Goal: Task Accomplishment & Management: Manage account settings

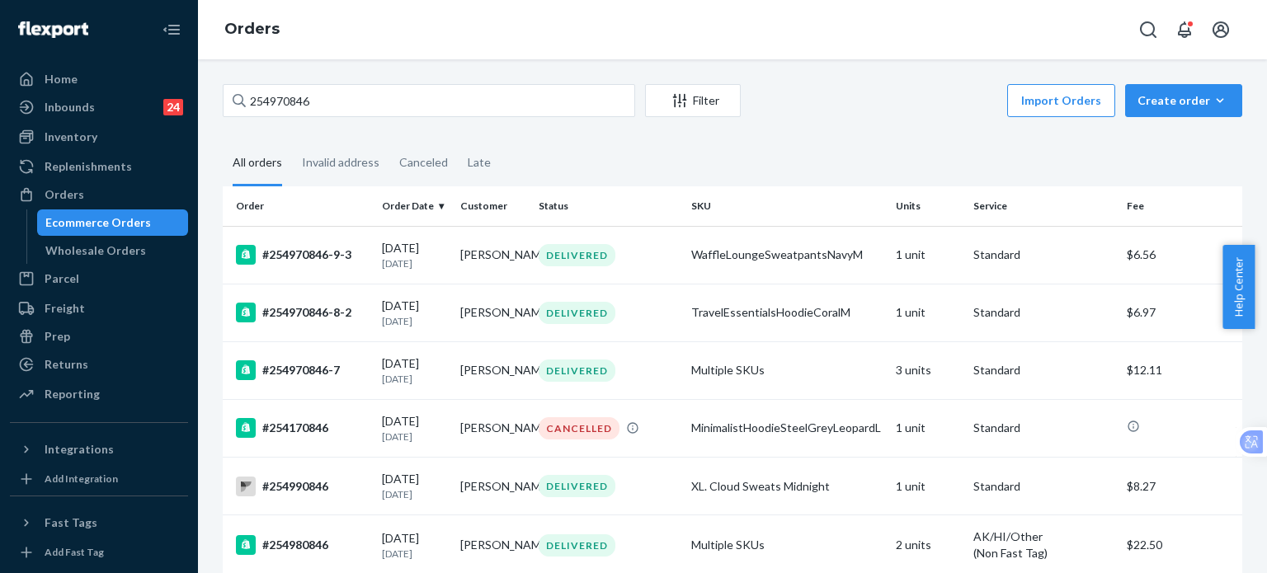
scroll to position [125, 0]
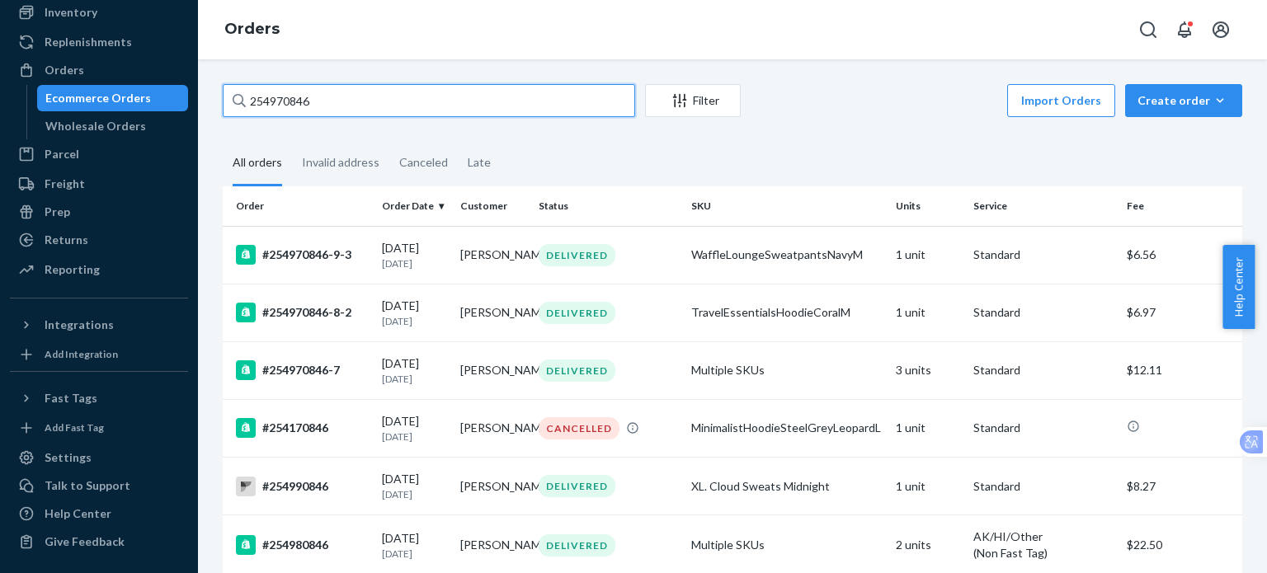
drag, startPoint x: 362, startPoint y: 108, endPoint x: 30, endPoint y: 123, distance: 332.7
click at [30, 123] on div "Home Inbounds 24 Shipping Plans Problems 24 Inventory Products Replenishments O…" at bounding box center [633, 286] width 1267 height 573
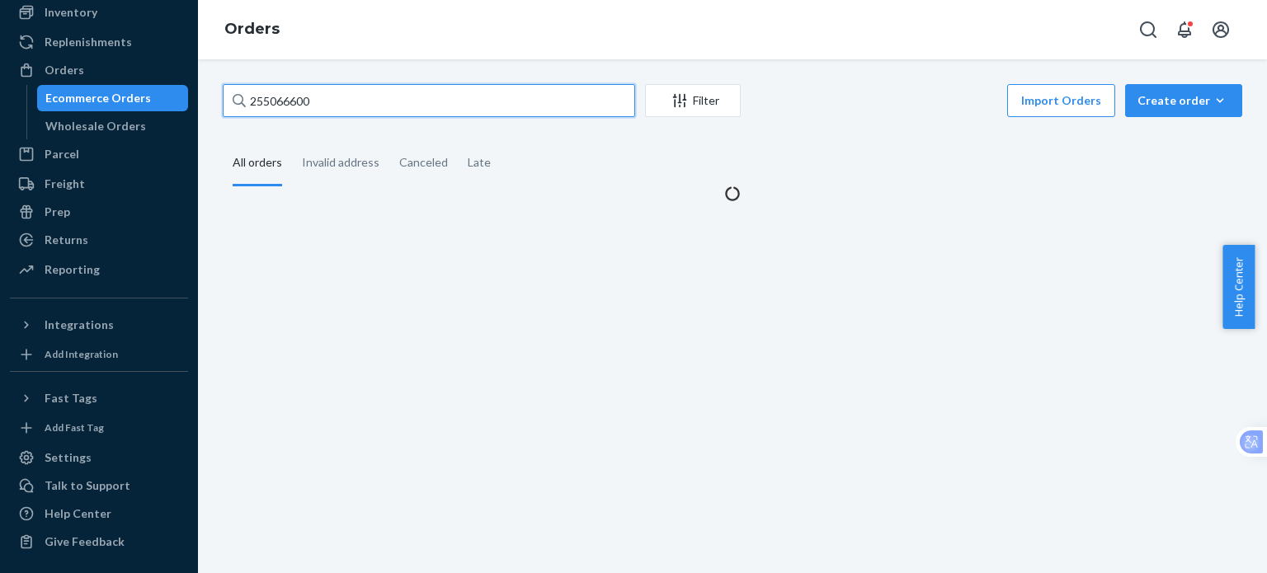
type input "255066600"
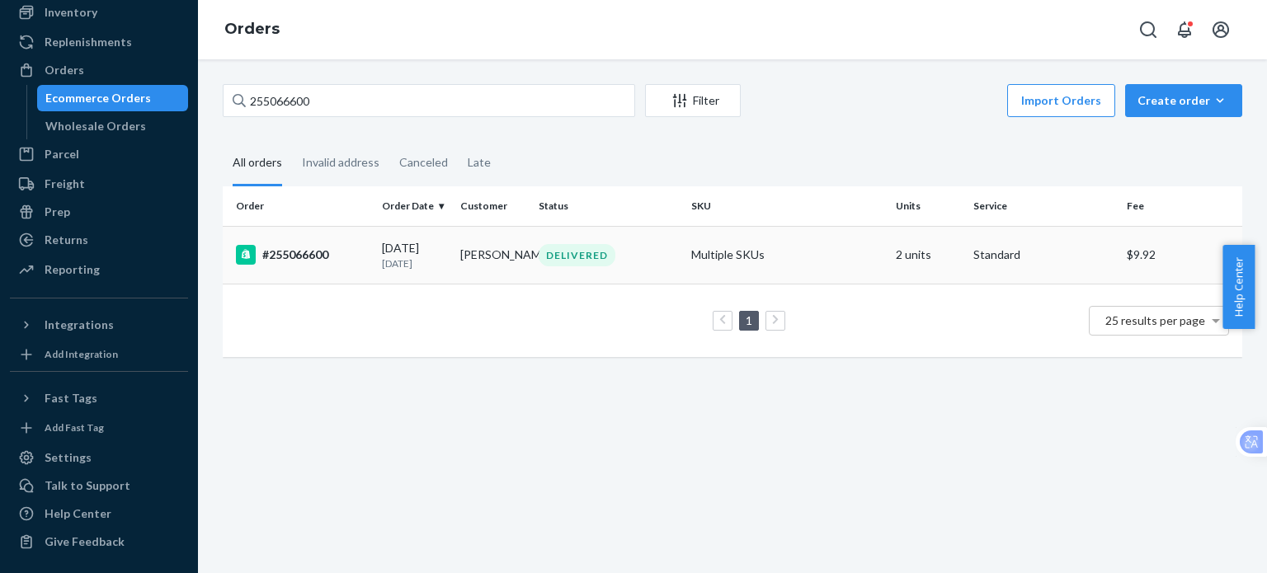
click at [307, 254] on div "#255066600" at bounding box center [302, 255] width 133 height 20
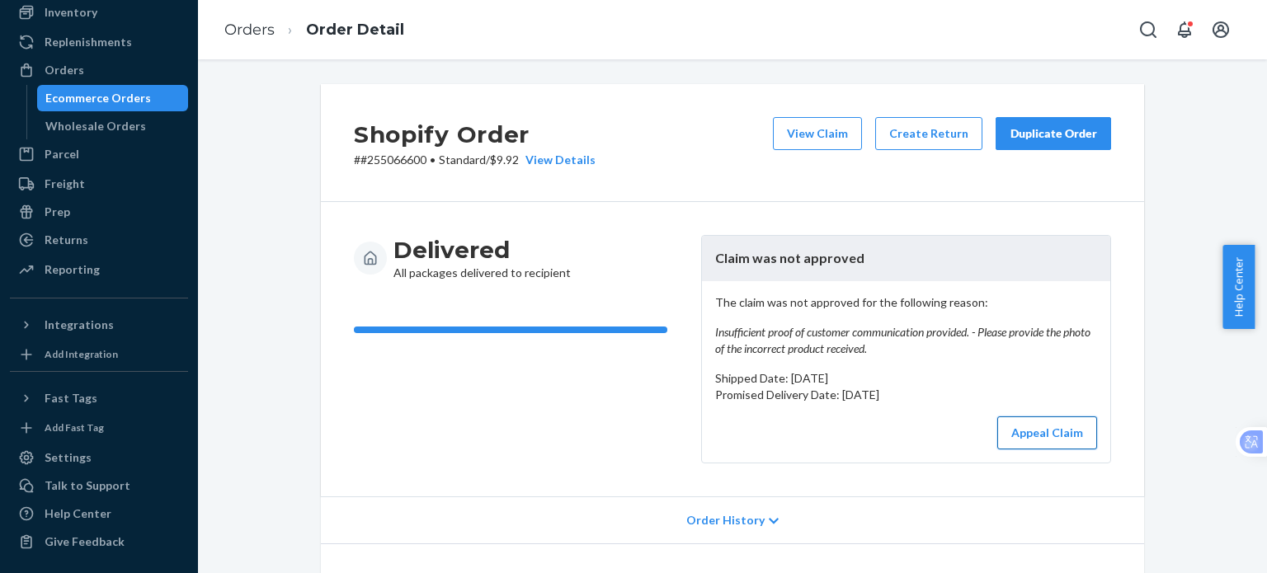
click at [1032, 424] on button "Appeal Claim" at bounding box center [1047, 432] width 100 height 33
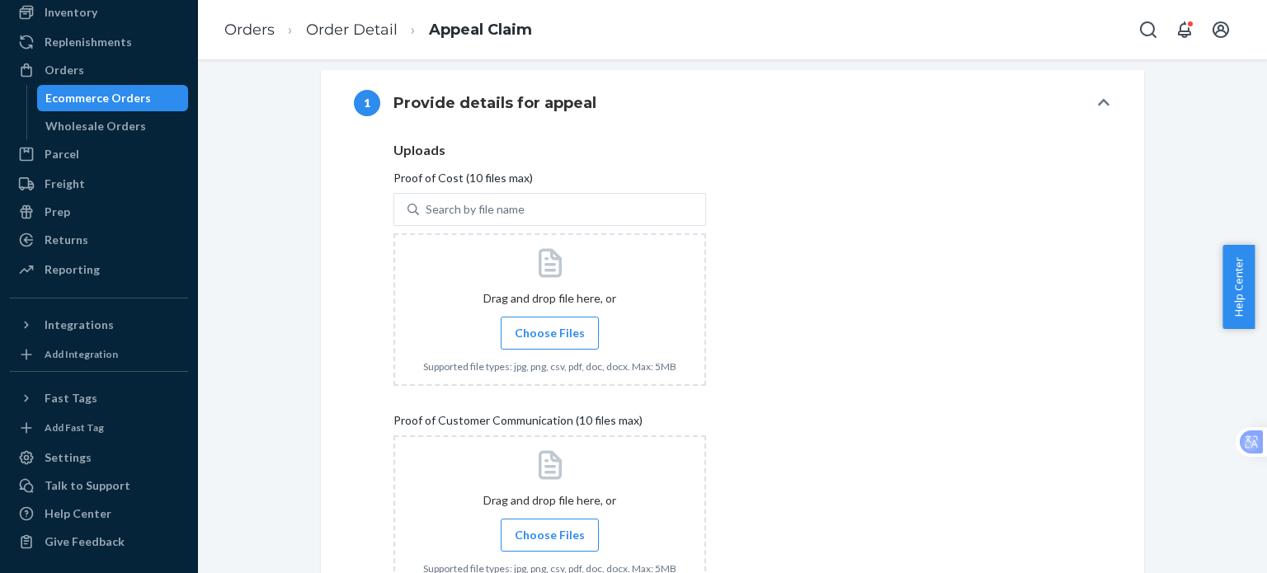
scroll to position [769, 0]
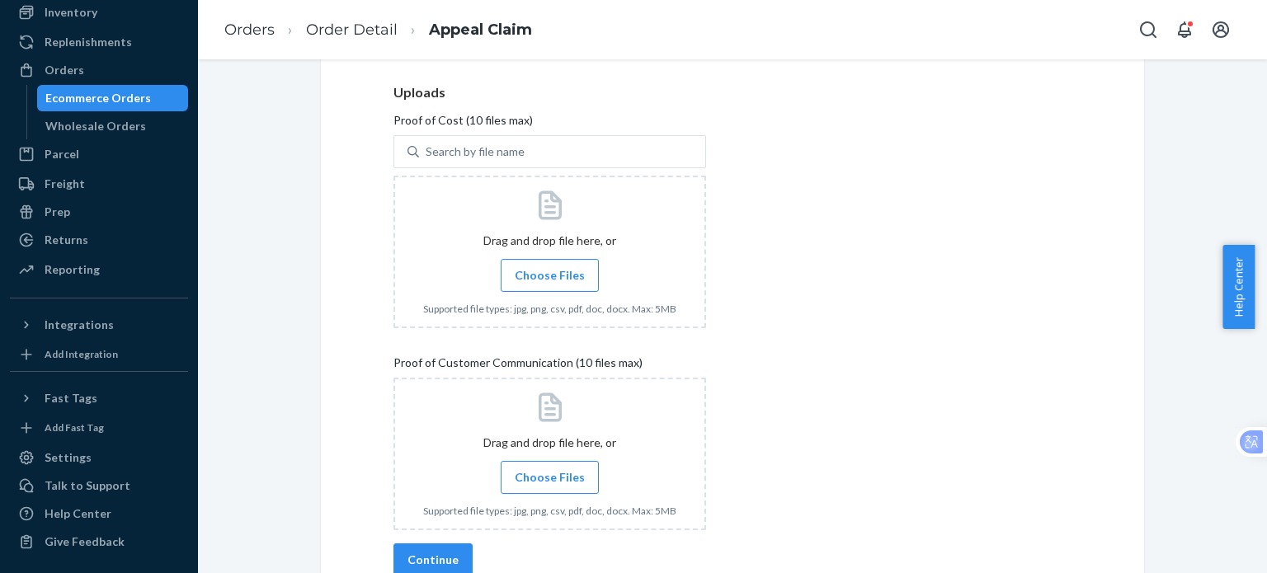
click at [549, 473] on span "Choose Files" at bounding box center [550, 477] width 70 height 16
click at [549, 473] on input "Choose Files" at bounding box center [549, 477] width 1 height 18
click at [526, 471] on span "Choose Files" at bounding box center [550, 477] width 70 height 16
click at [549, 471] on input "Choose Files" at bounding box center [549, 477] width 1 height 18
click at [580, 473] on label "Choose Files" at bounding box center [550, 477] width 98 height 33
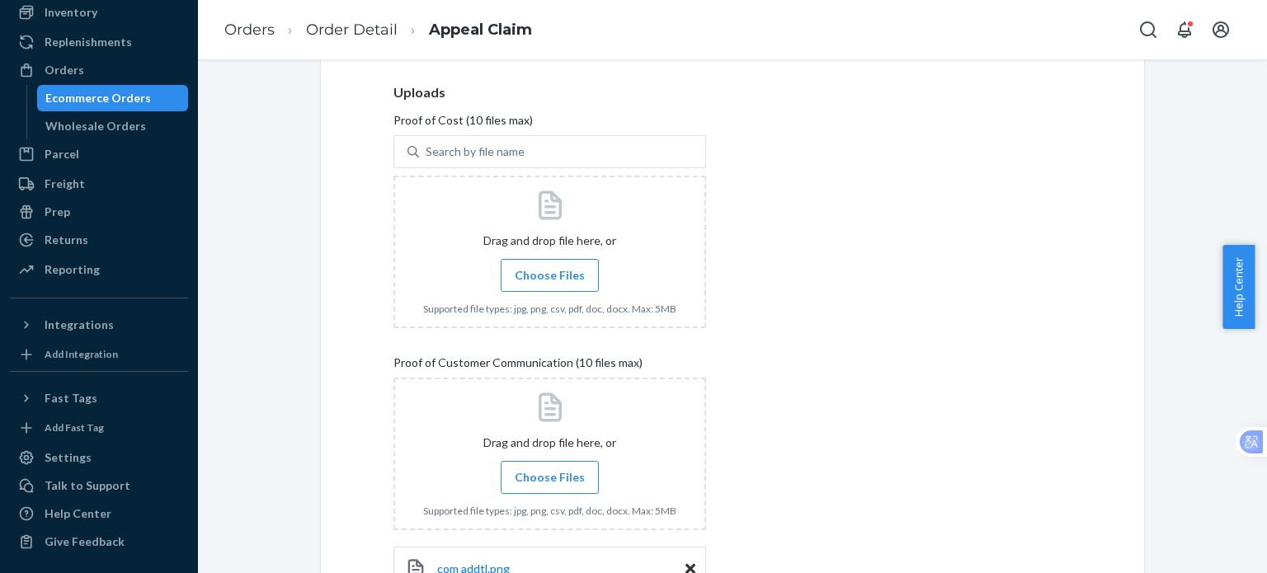
click at [550, 473] on input "Choose Files" at bounding box center [549, 477] width 1 height 18
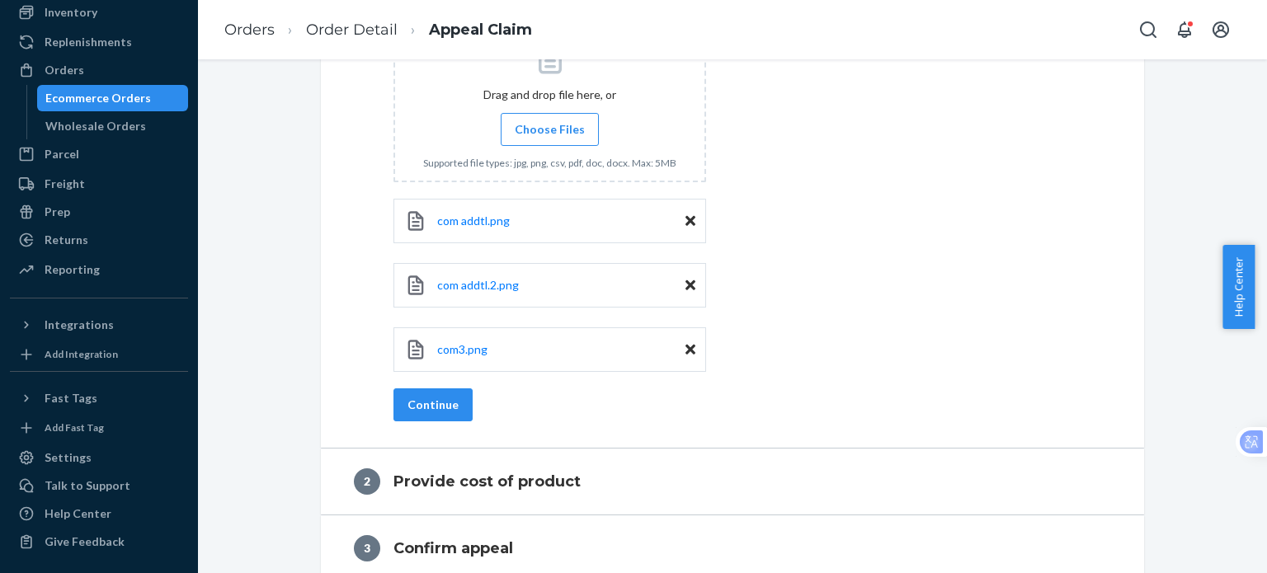
scroll to position [1135, 0]
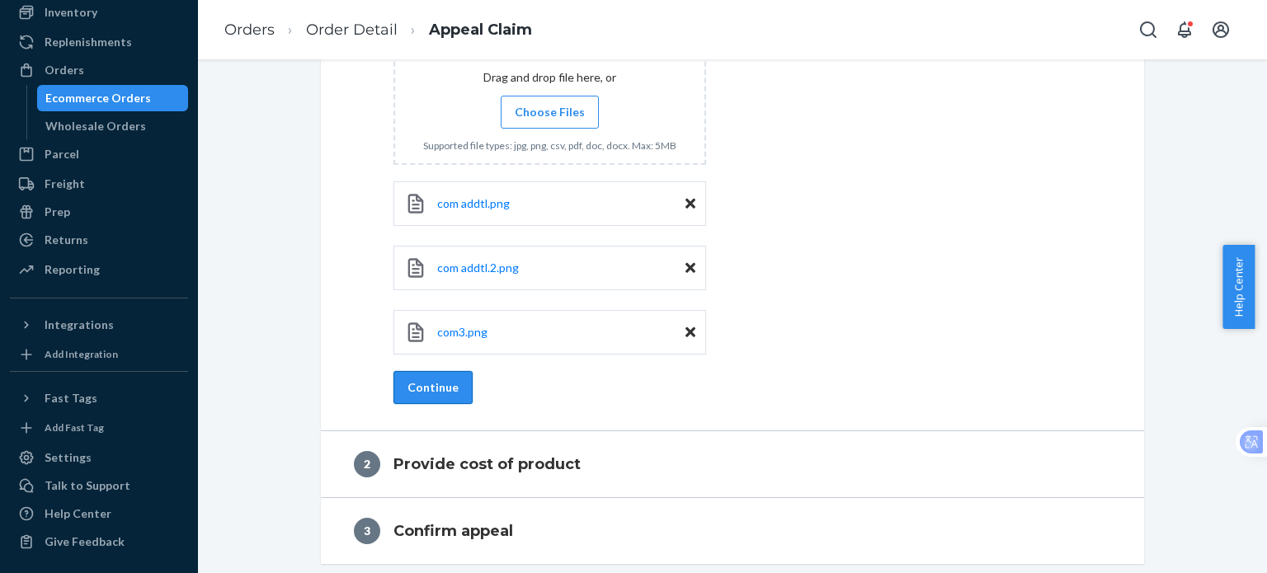
click at [409, 382] on button "Continue" at bounding box center [432, 387] width 79 height 33
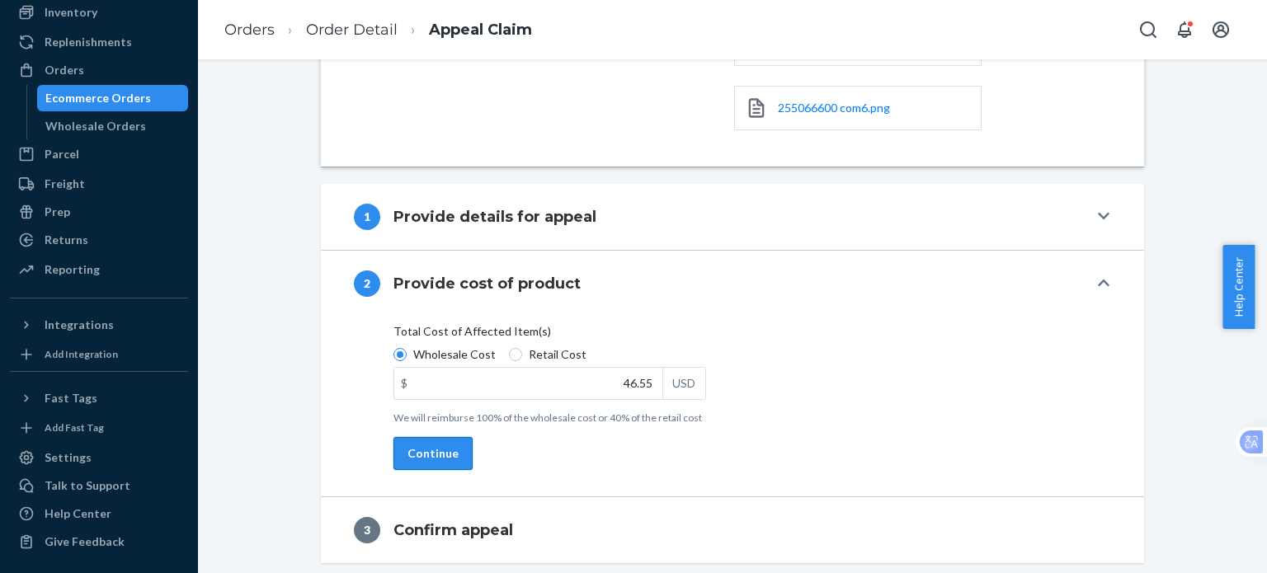
click at [402, 445] on button "Continue" at bounding box center [432, 453] width 79 height 33
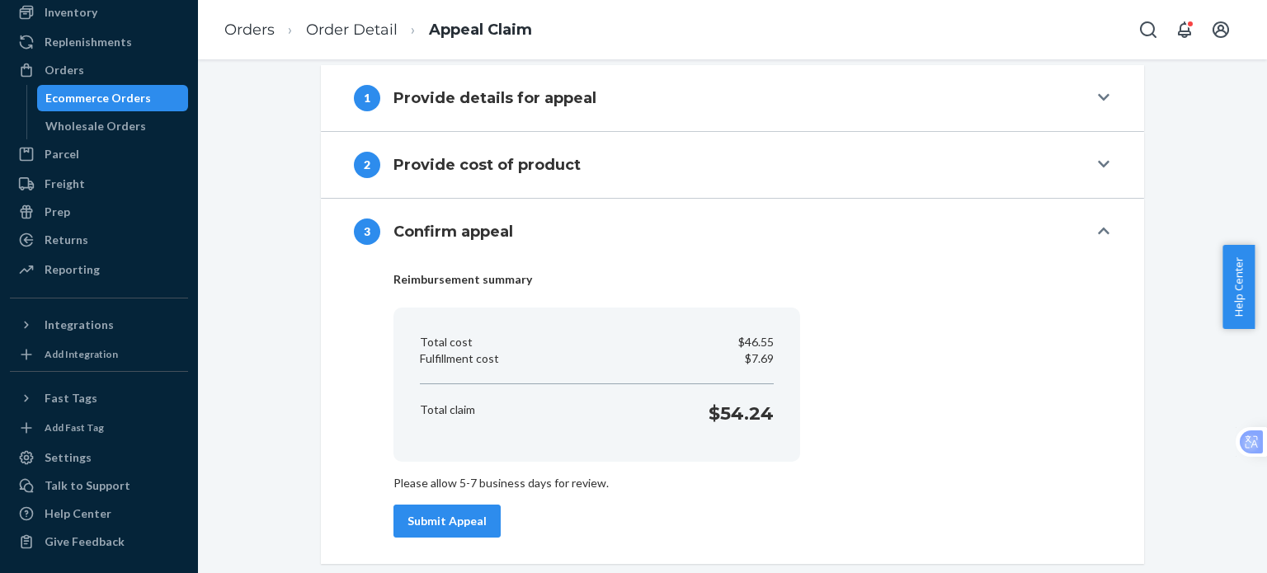
scroll to position [718, 0]
click at [423, 508] on button "Submit Appeal" at bounding box center [446, 520] width 107 height 33
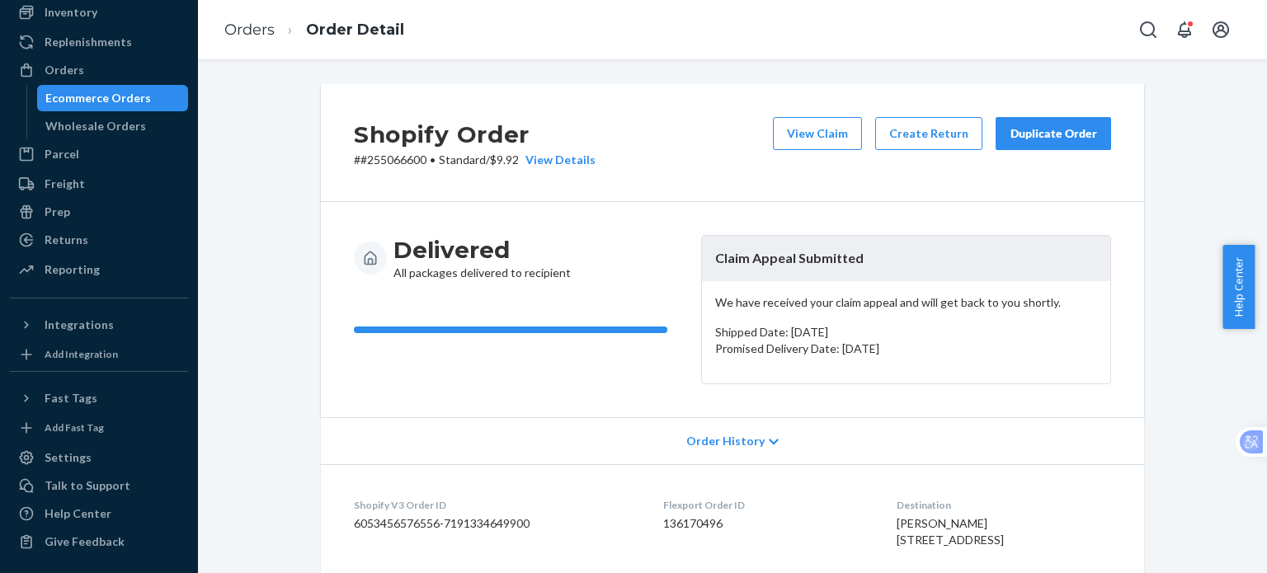
click at [1080, 137] on div "Duplicate Order" at bounding box center [1052, 133] width 87 height 16
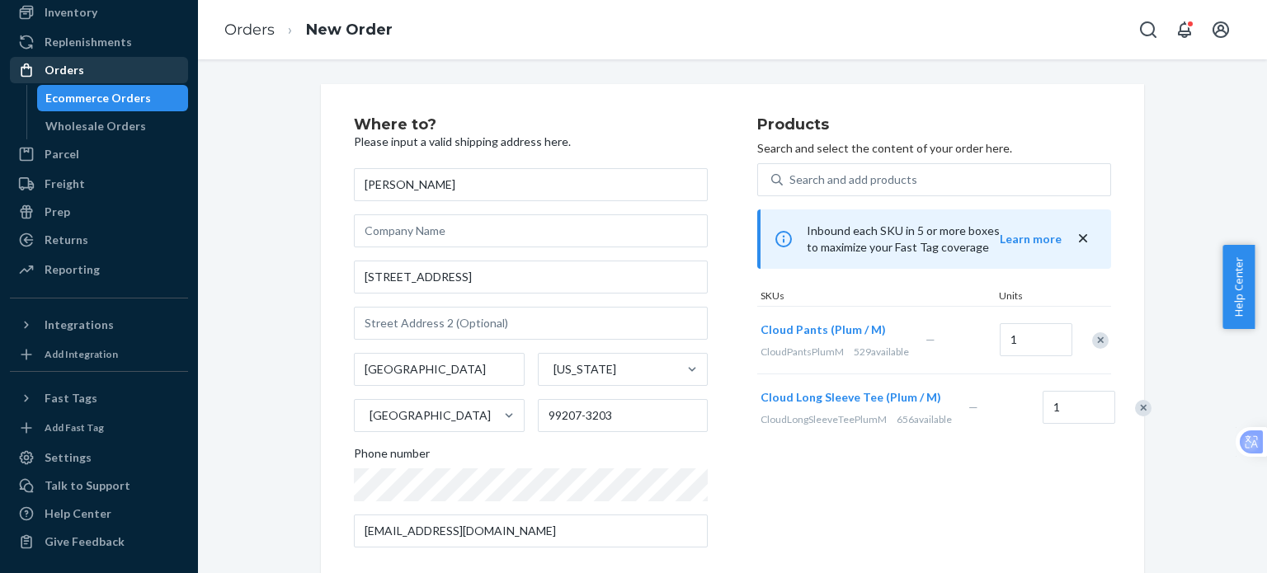
click at [74, 67] on div "Orders" at bounding box center [65, 70] width 40 height 16
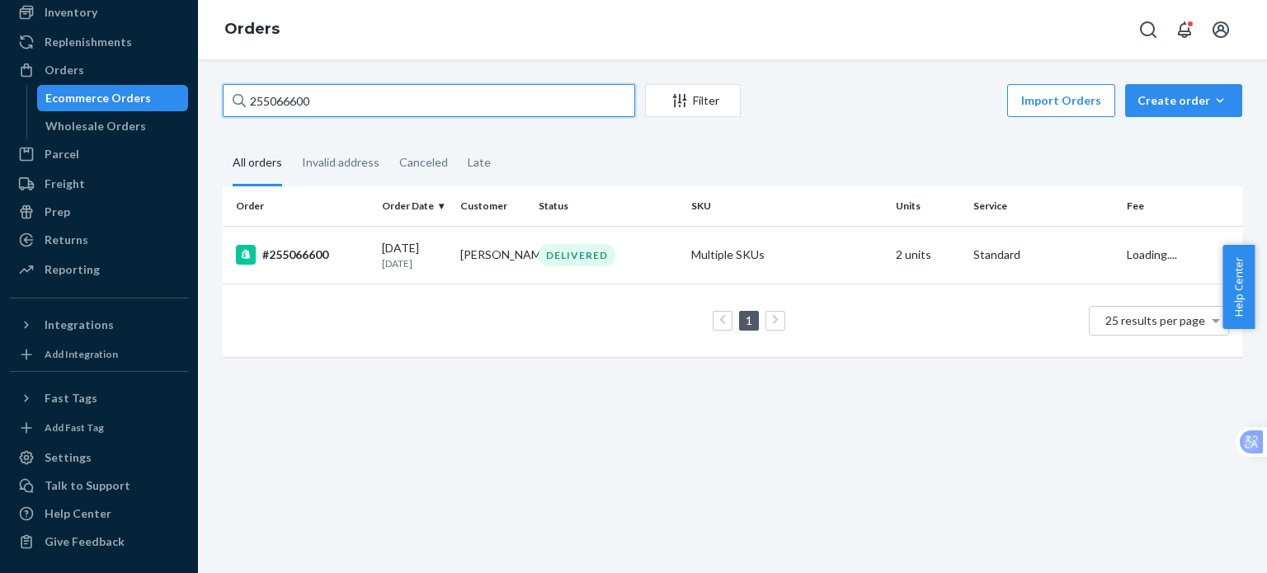
drag, startPoint x: 338, startPoint y: 106, endPoint x: 227, endPoint y: 92, distance: 112.2
click at [227, 92] on input "255066600" at bounding box center [429, 100] width 412 height 33
paste input "288781"
type input "255288781"
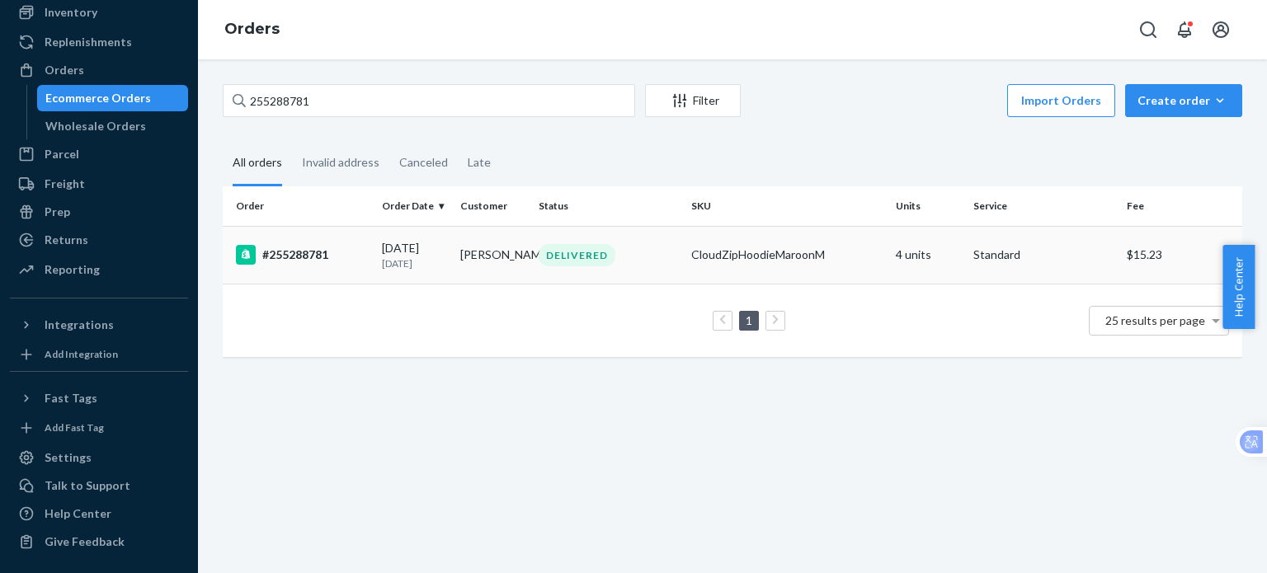
click at [292, 264] on div "#255288781" at bounding box center [302, 255] width 133 height 20
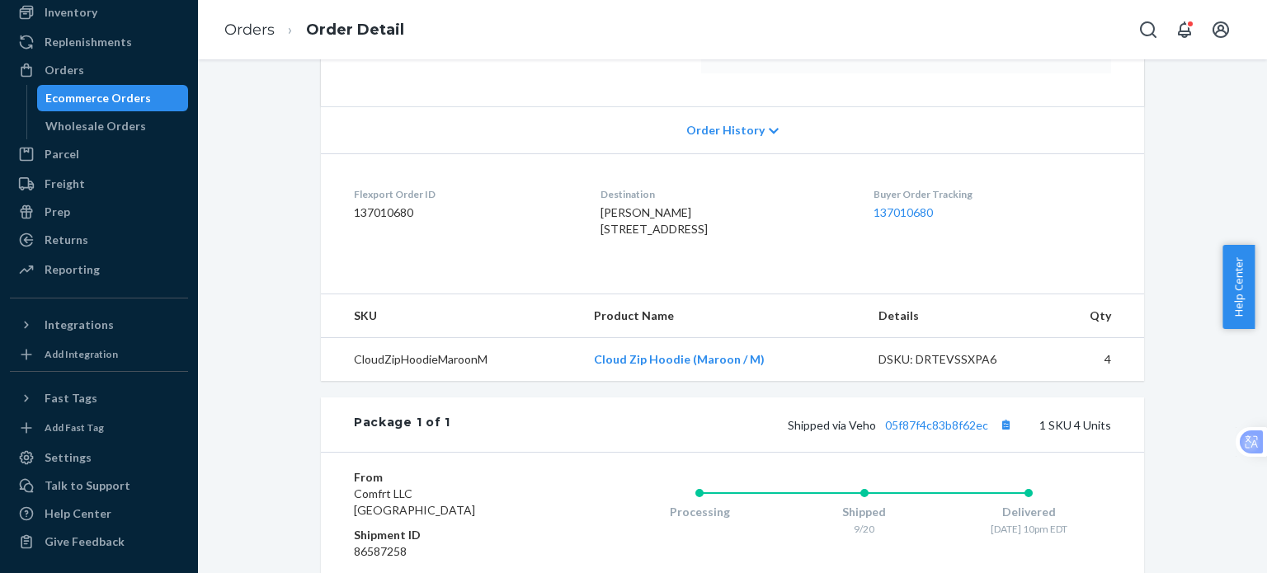
scroll to position [330, 0]
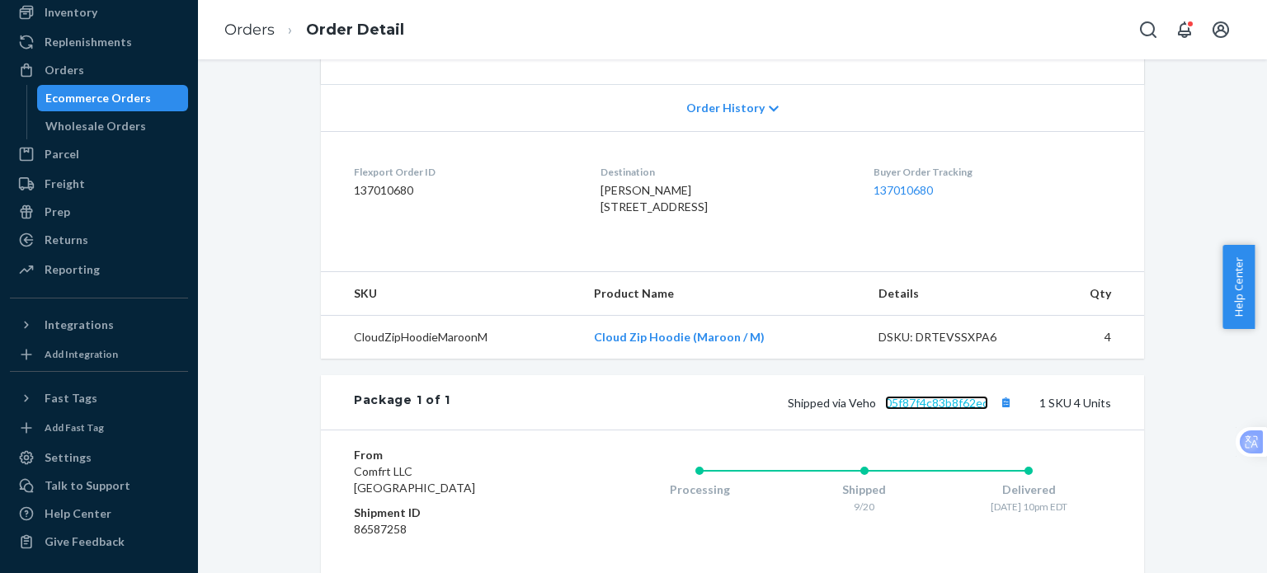
click at [953, 410] on link "05f87f4c83b8f62ec" at bounding box center [936, 403] width 103 height 14
drag, startPoint x: 591, startPoint y: 368, endPoint x: 798, endPoint y: 438, distance: 217.8
click at [755, 360] on td "Cloud Zip Hoodie (Maroon / M)" at bounding box center [723, 338] width 285 height 44
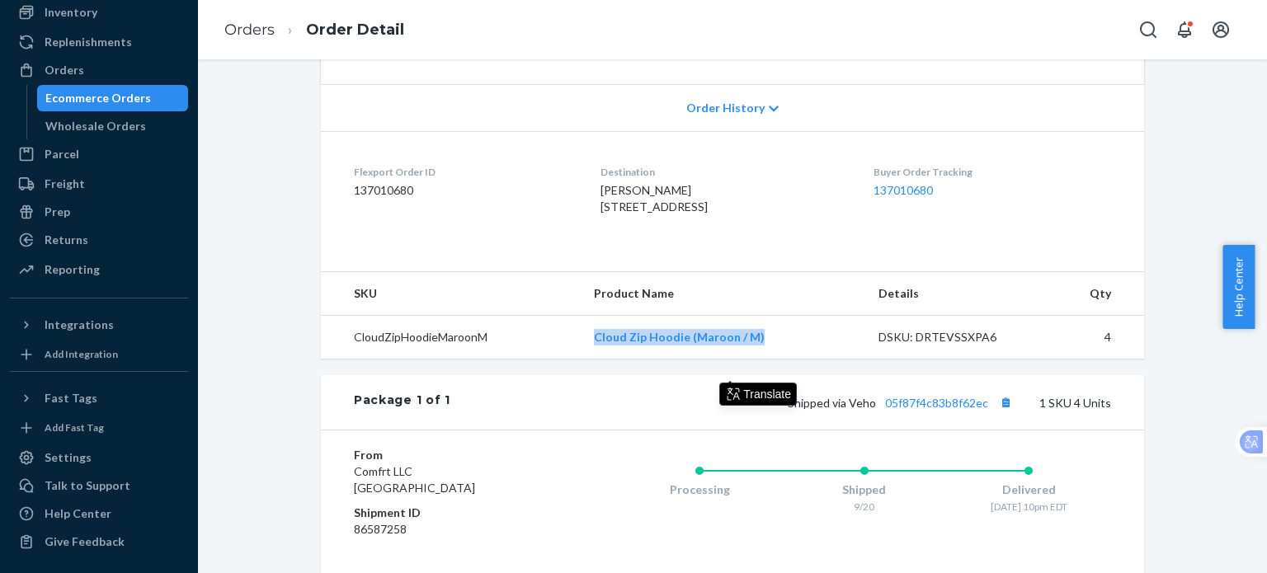
copy link "Cloud Zip Hoodie (Maroon / M)"
click at [68, 72] on div "Orders" at bounding box center [65, 70] width 40 height 16
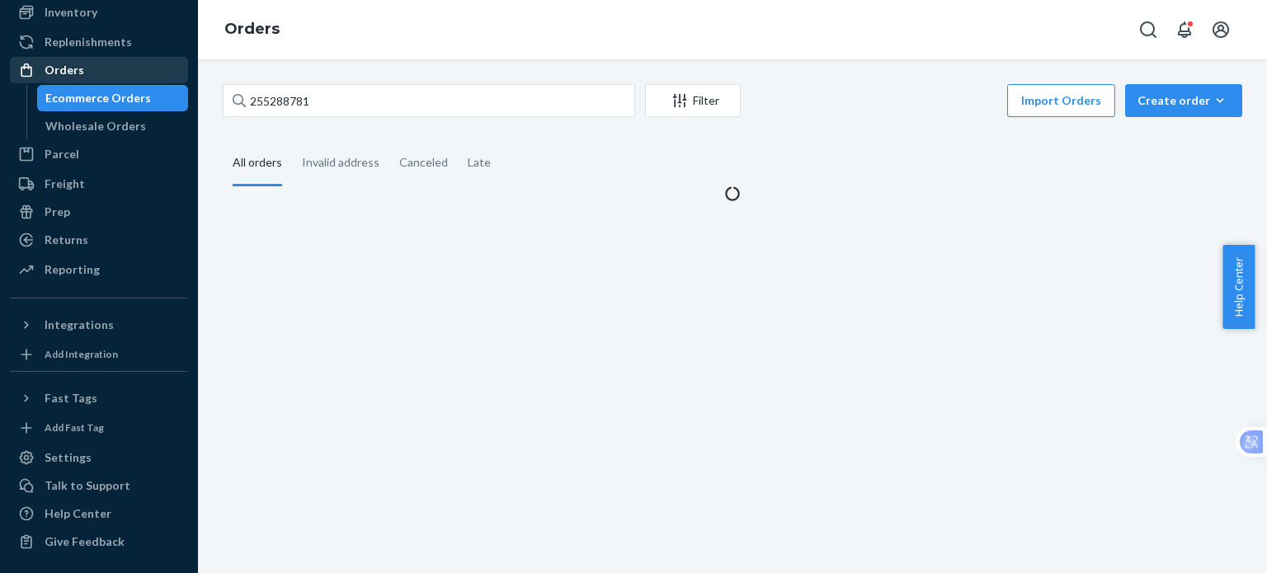
click at [68, 72] on div "Orders" at bounding box center [65, 70] width 40 height 16
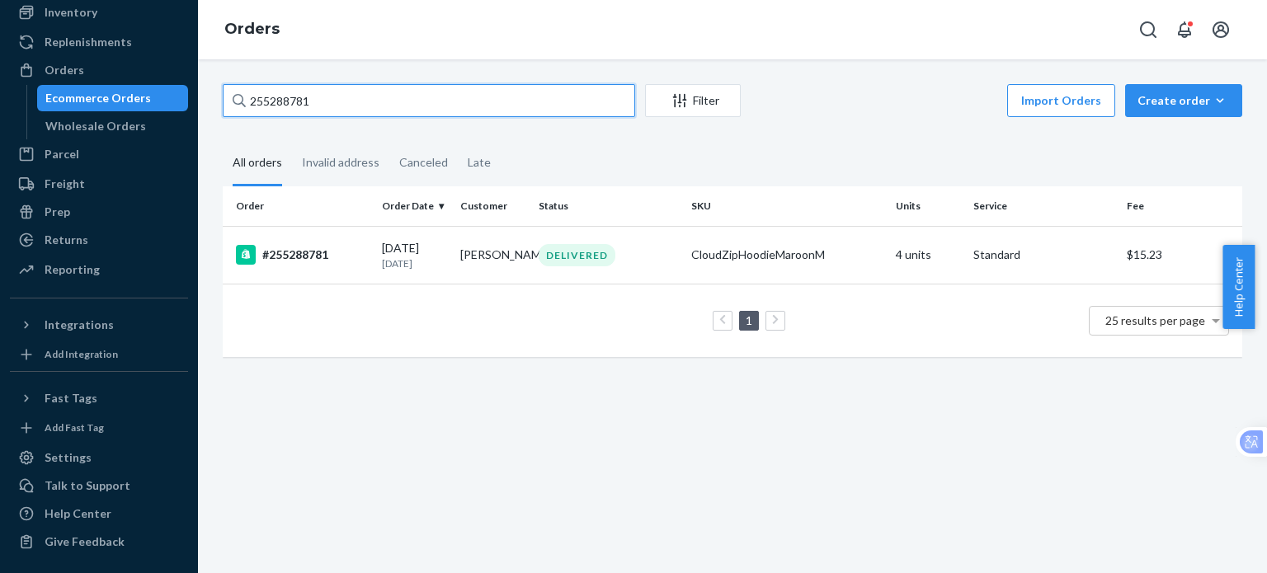
drag, startPoint x: 323, startPoint y: 106, endPoint x: 238, endPoint y: 99, distance: 85.2
click at [238, 99] on div "255288781" at bounding box center [429, 100] width 412 height 33
paste input "75888"
type input "255275888"
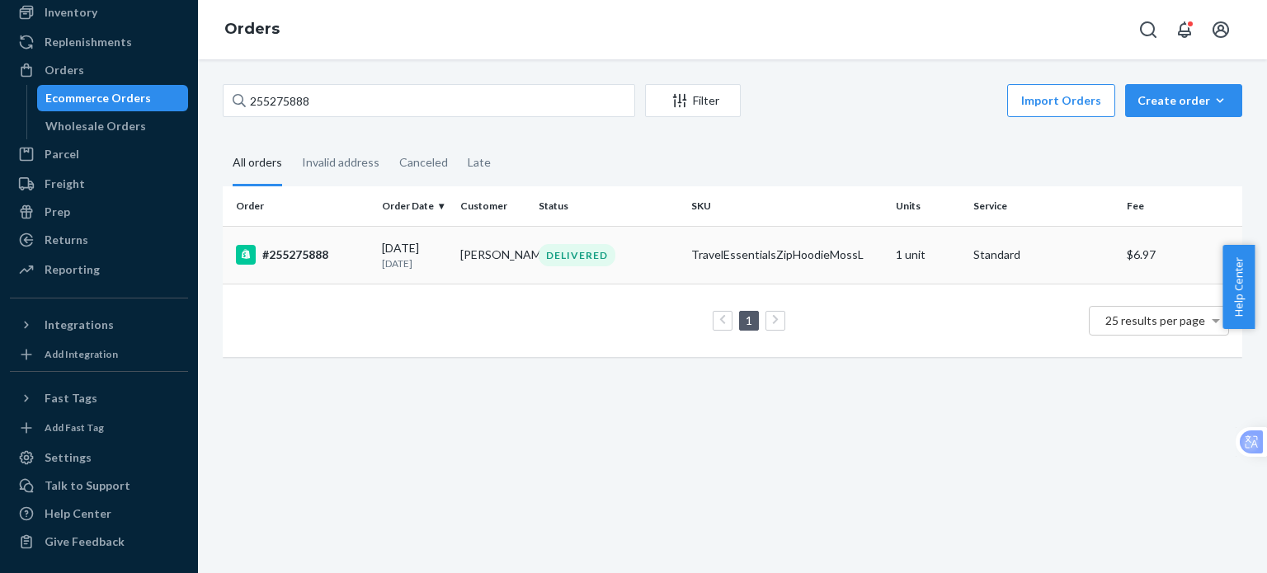
click at [321, 256] on div "#255275888" at bounding box center [302, 255] width 133 height 20
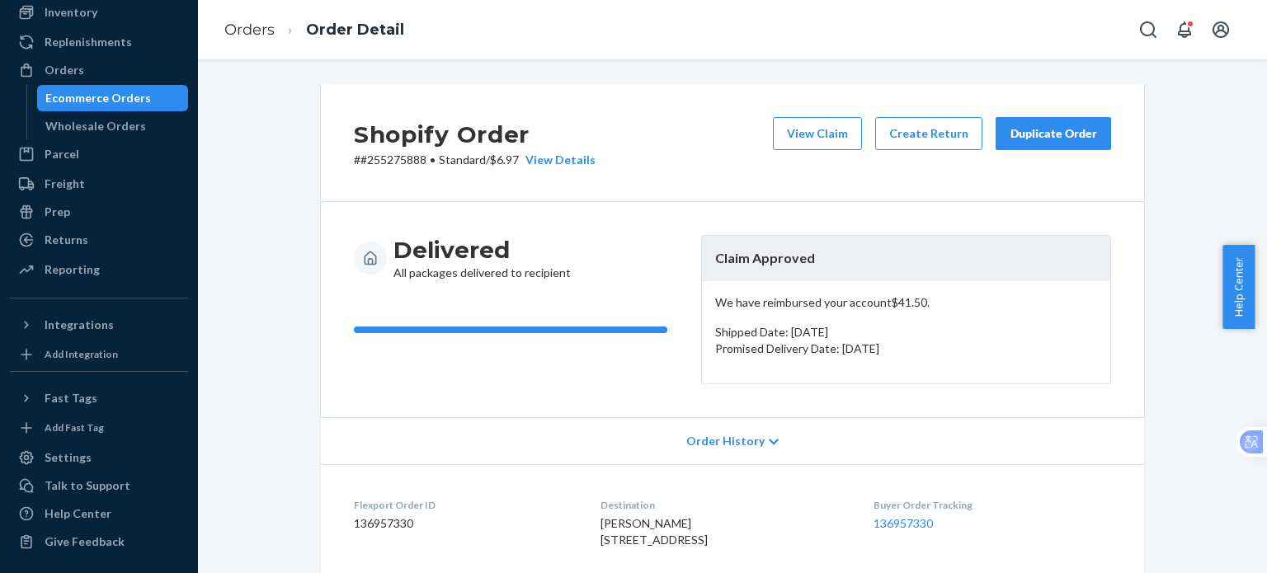
click at [1022, 137] on div "Duplicate Order" at bounding box center [1052, 133] width 87 height 16
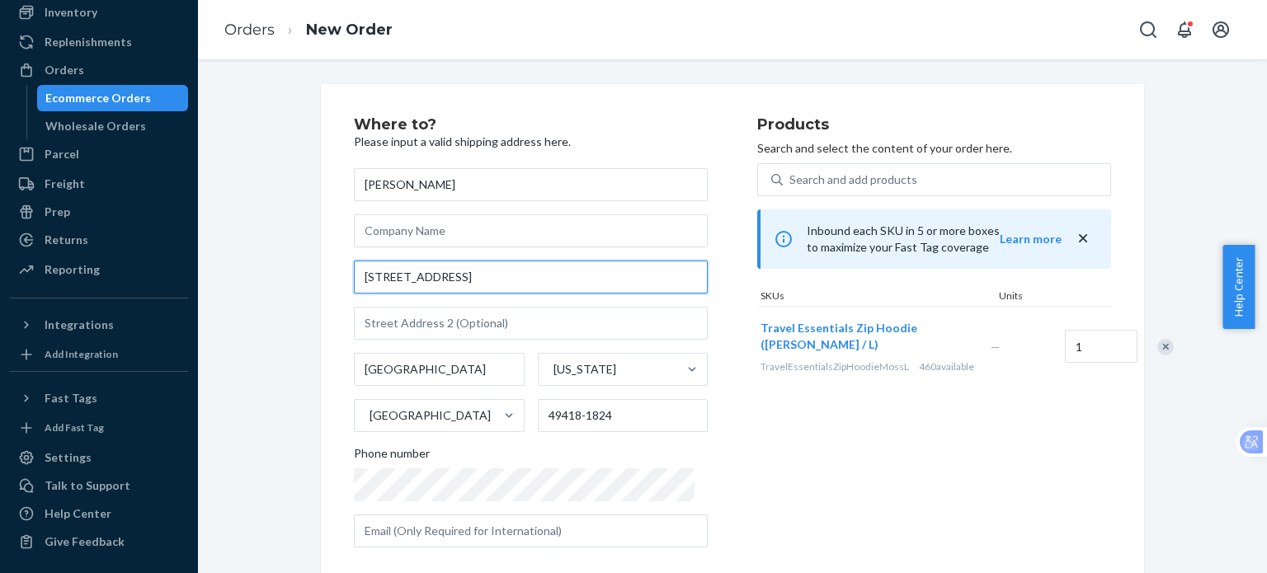
drag, startPoint x: 520, startPoint y: 273, endPoint x: 343, endPoint y: 278, distance: 176.6
click at [343, 278] on div "Where to? Please input a valid shipping address here. [PERSON_NAME] [STREET_ADD…" at bounding box center [732, 459] width 823 height 750
paste input ", [GEOGRAPHIC_DATA]"
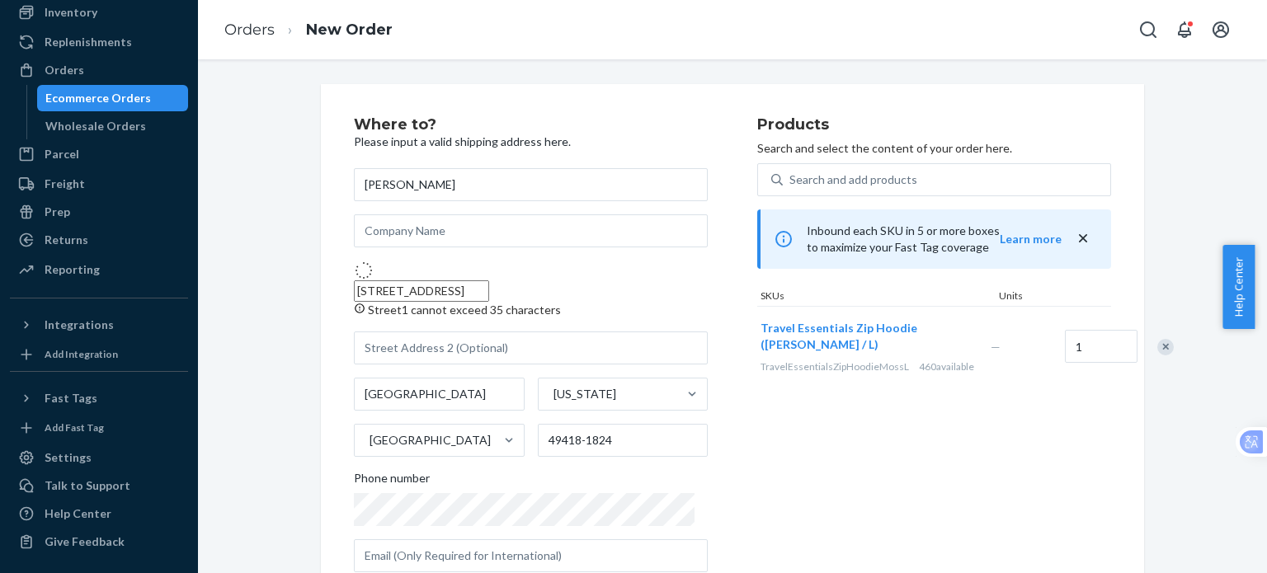
type input "[STREET_ADDRESS]"
type input "49418"
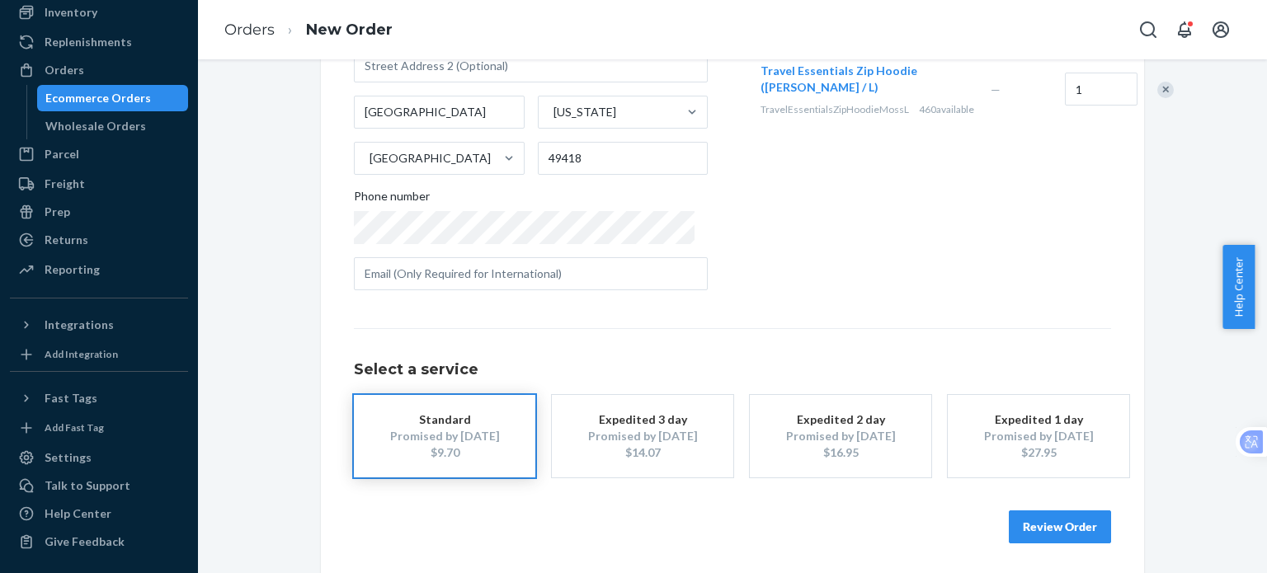
scroll to position [260, 0]
click at [451, 435] on div "Promised by [DATE]" at bounding box center [445, 434] width 132 height 16
click at [1030, 525] on button "Review Order" at bounding box center [1060, 524] width 102 height 33
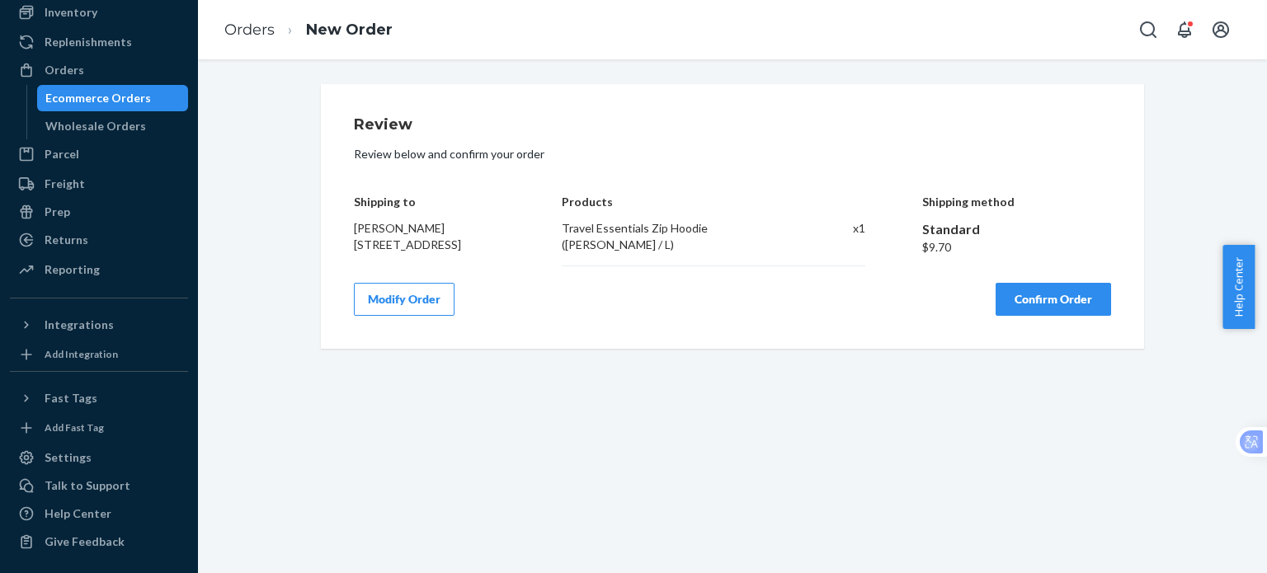
scroll to position [0, 0]
click at [1029, 301] on button "Confirm Order" at bounding box center [1052, 299] width 115 height 33
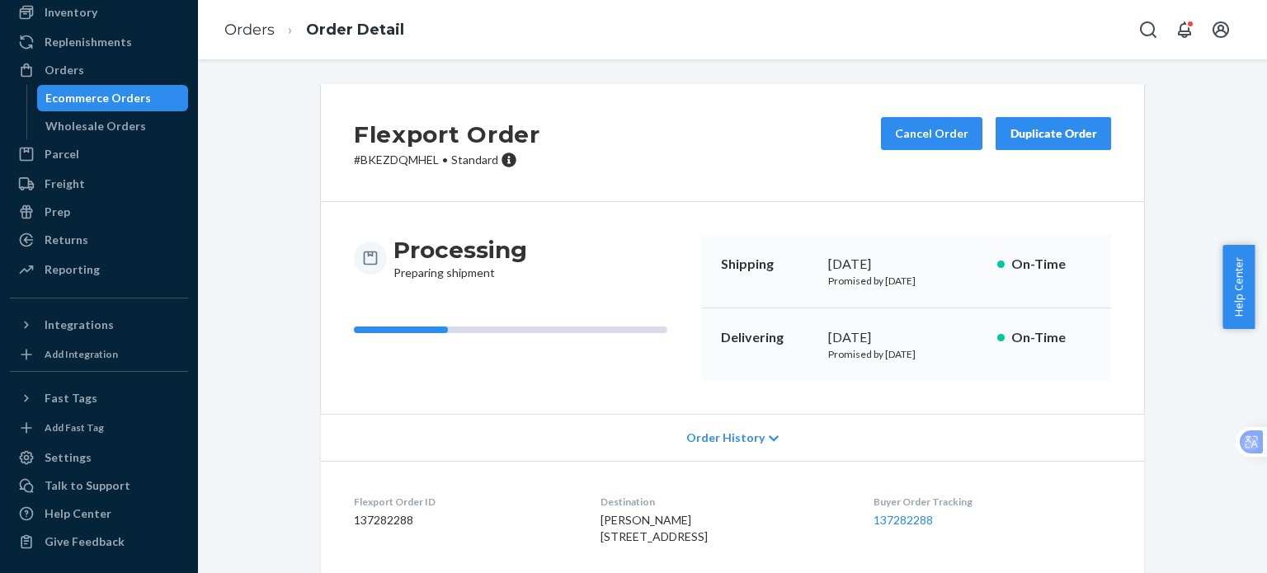
click at [405, 162] on p "# BKEZDQMHEL • Standard" at bounding box center [447, 160] width 186 height 16
copy p "BKEZDQMHEL"
